Goal: Task Accomplishment & Management: Use online tool/utility

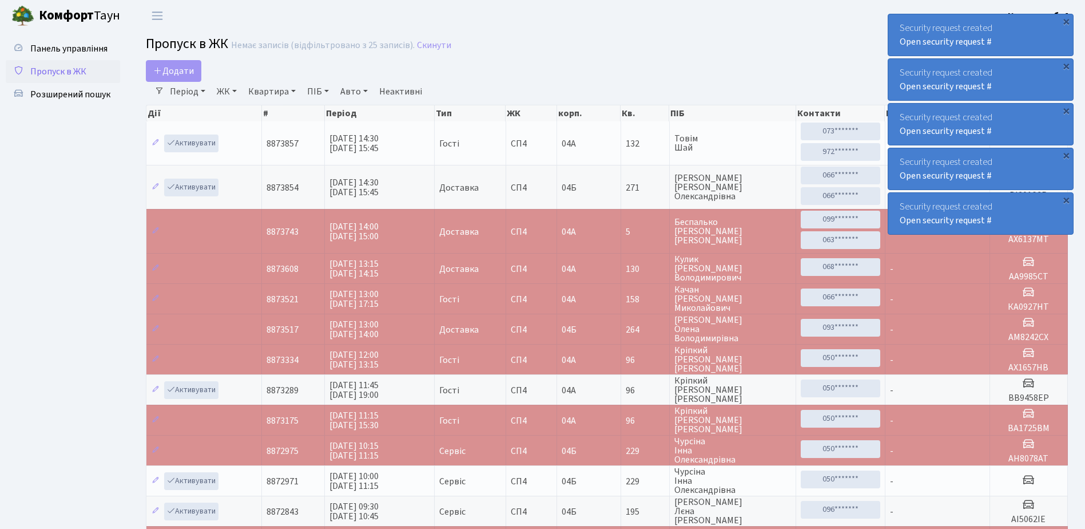
select select "25"
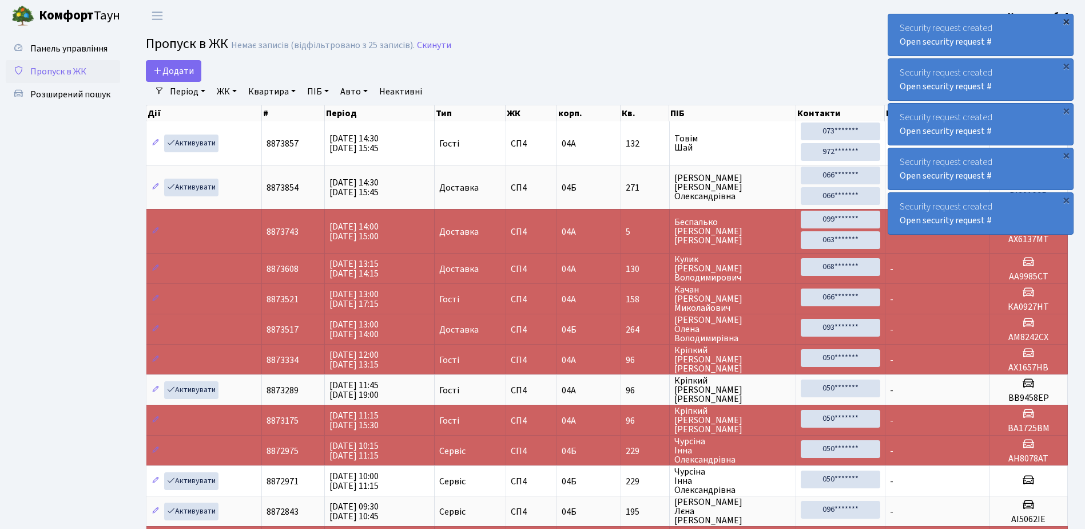
click at [1067, 20] on div "×" at bounding box center [1065, 20] width 11 height 11
click at [1066, 19] on div "×" at bounding box center [1065, 20] width 11 height 11
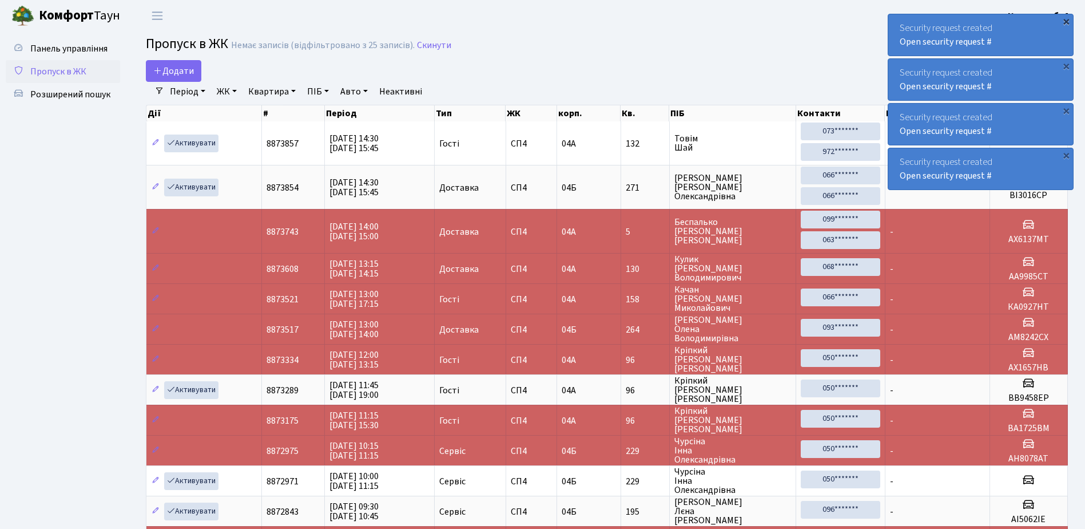
click at [1067, 21] on div "×" at bounding box center [1065, 20] width 11 height 11
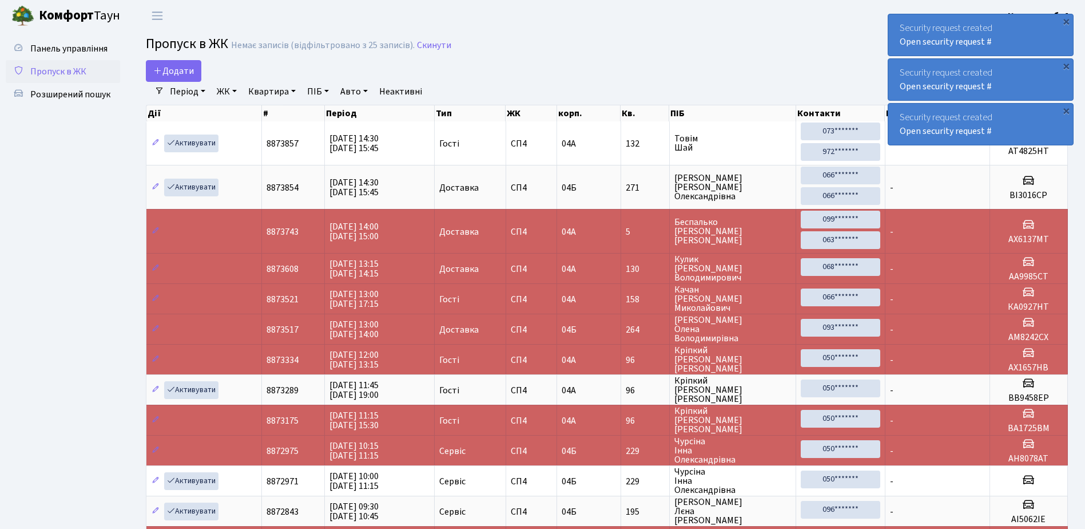
click at [1067, 21] on div "×" at bounding box center [1065, 20] width 11 height 11
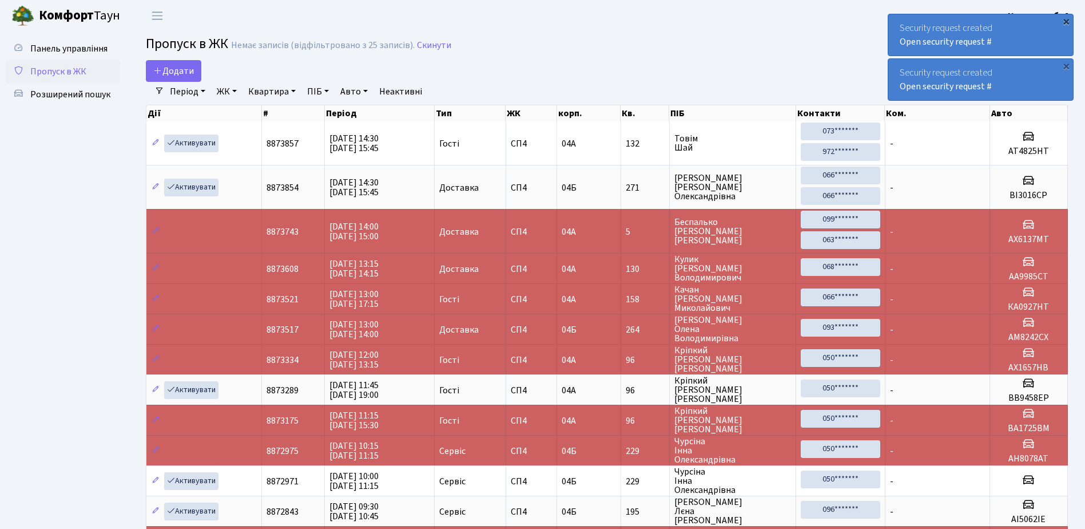
click at [1066, 21] on div "×" at bounding box center [1065, 20] width 11 height 11
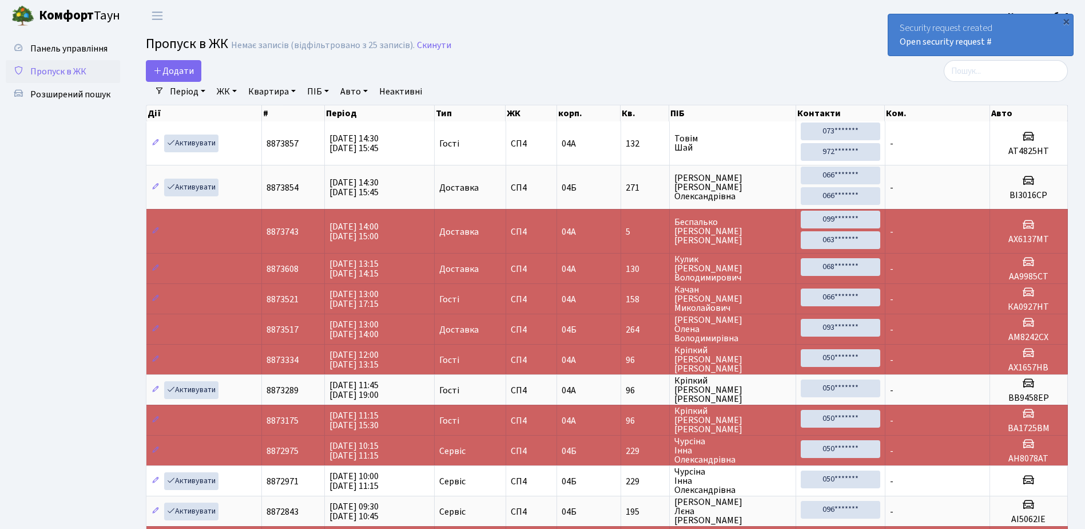
click at [1066, 21] on div "×" at bounding box center [1065, 20] width 11 height 11
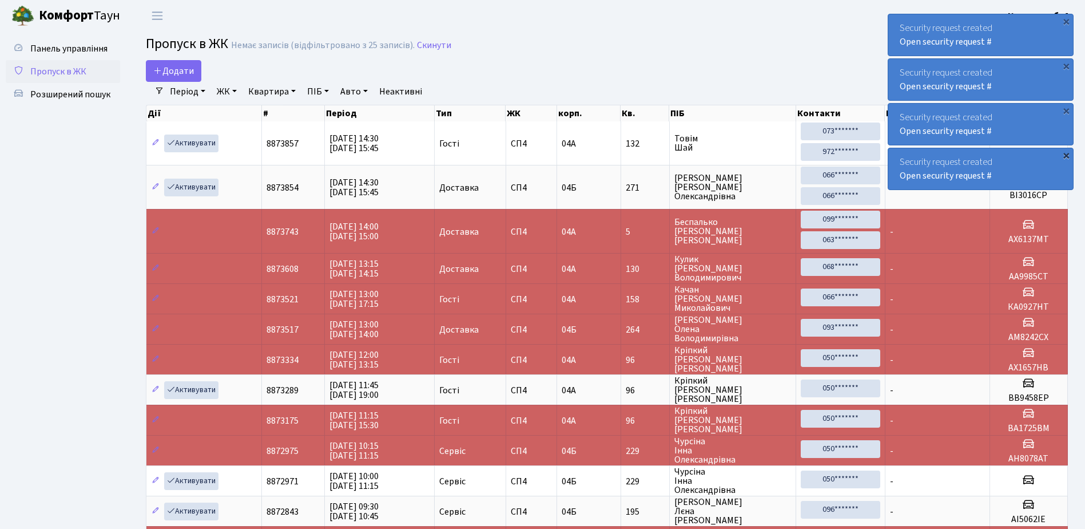
click at [1066, 153] on div "×" at bounding box center [1065, 154] width 11 height 11
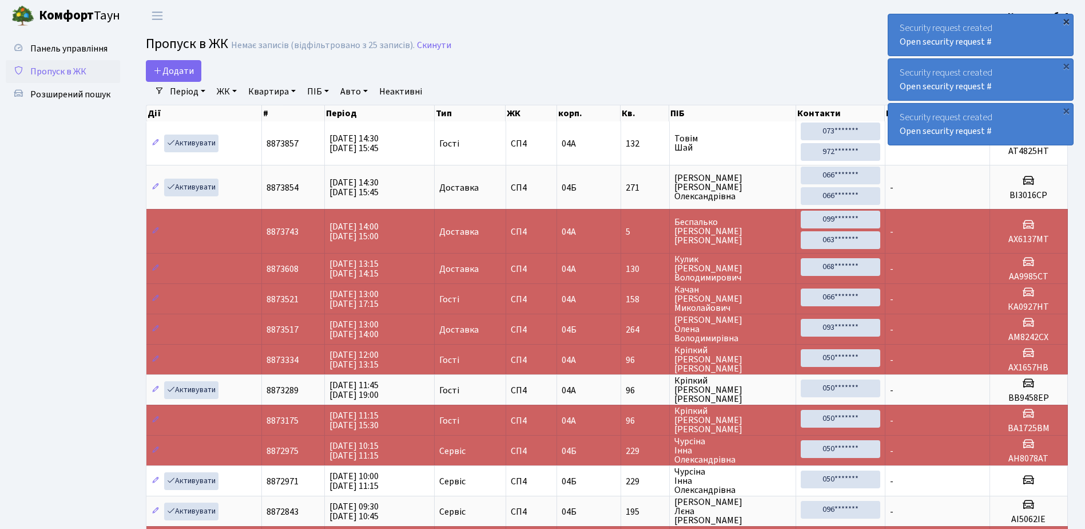
click at [1067, 20] on div "×" at bounding box center [1065, 20] width 11 height 11
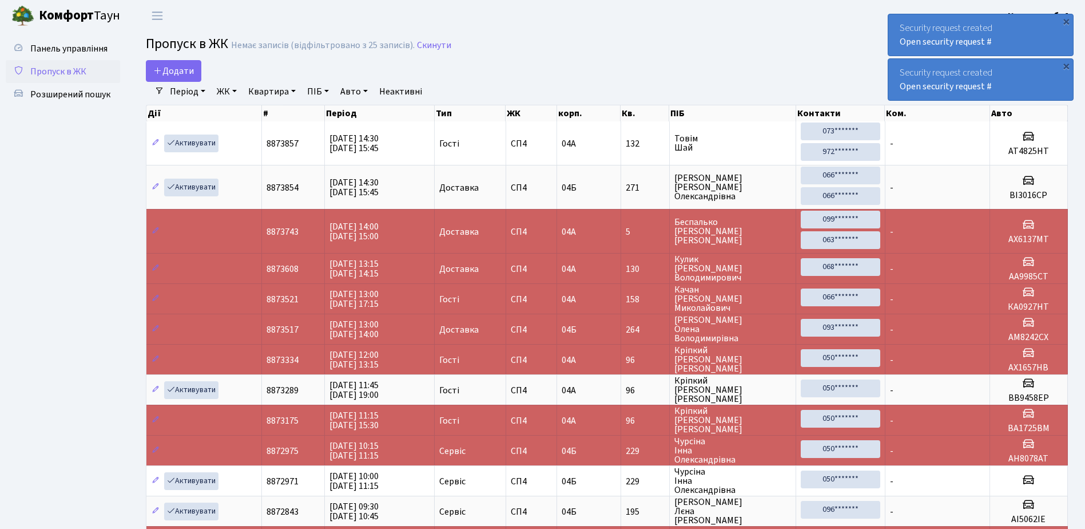
click at [1067, 20] on div "×" at bounding box center [1065, 20] width 11 height 11
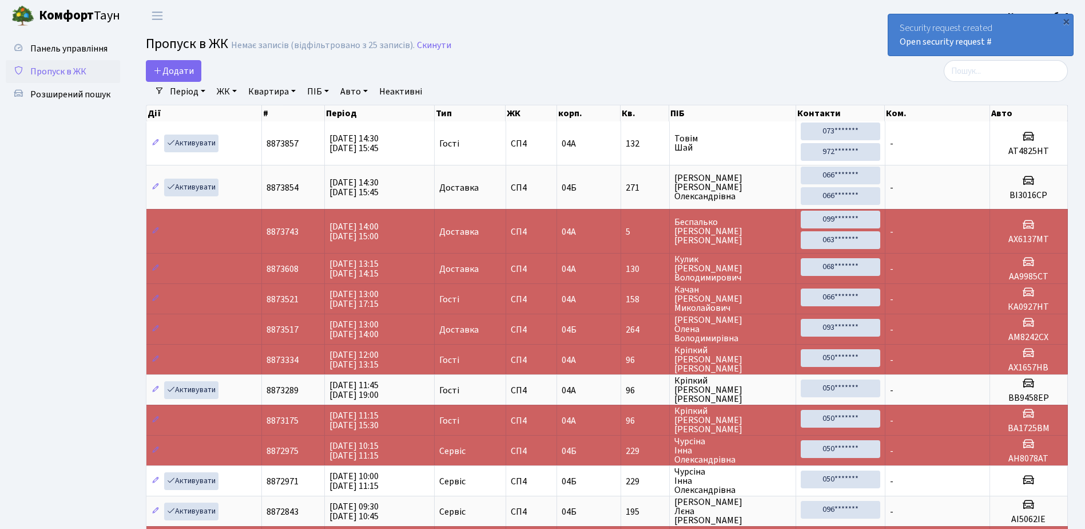
click at [1067, 20] on div "×" at bounding box center [1065, 20] width 11 height 11
